Goal: Subscribe to service/newsletter

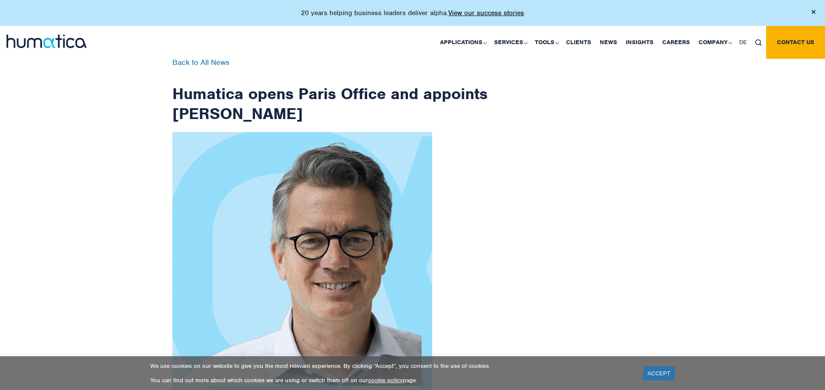
scroll to position [1382, 0]
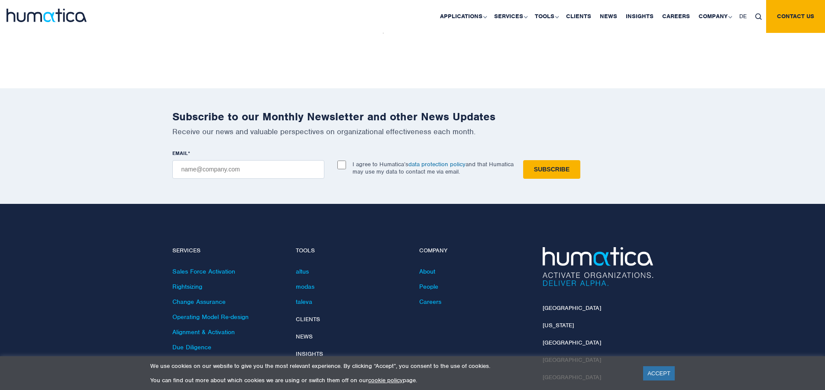
checkbox input "true"
type input "[EMAIL_ADDRESS][DOMAIN_NAME]"
click at [523, 160] on input "Subscribe" at bounding box center [551, 169] width 57 height 19
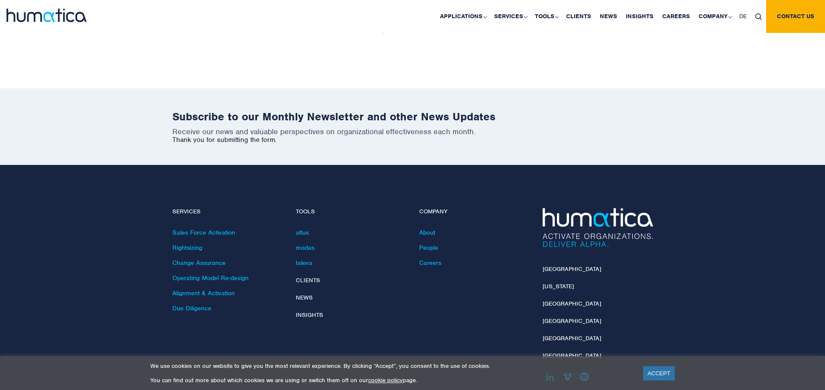
scroll to position [1343, 0]
